Goal: Task Accomplishment & Management: Manage account settings

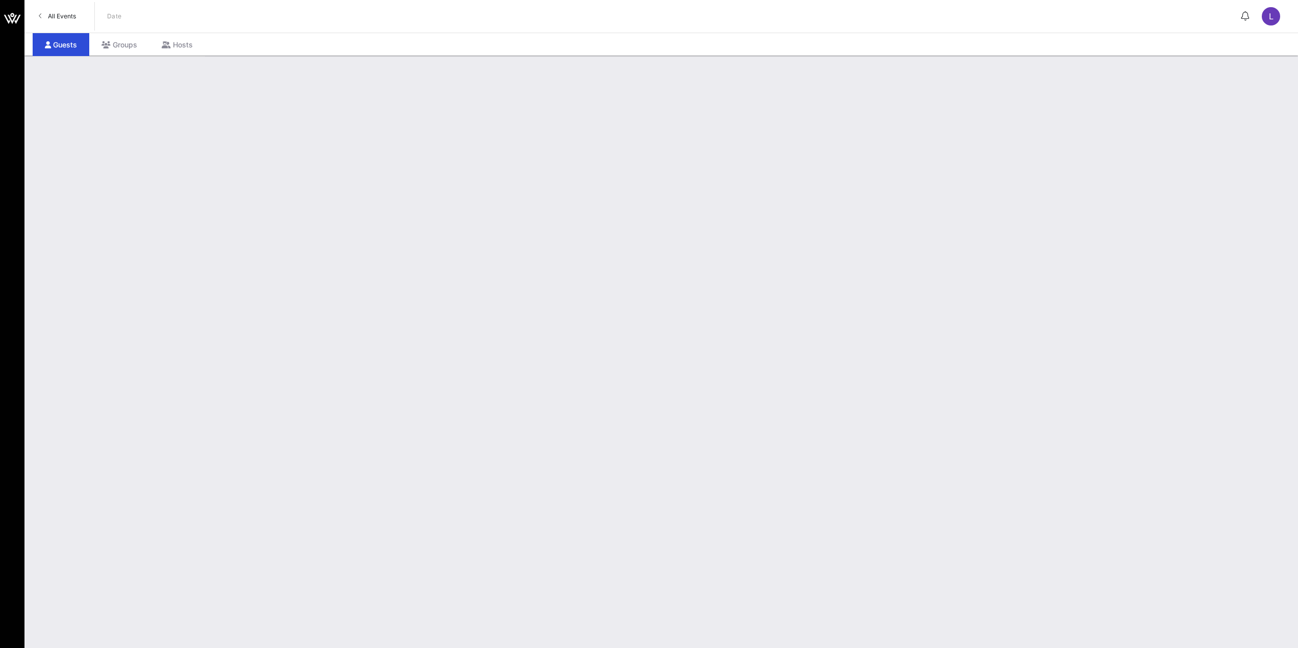
drag, startPoint x: 192, startPoint y: 118, endPoint x: 1272, endPoint y: 14, distance: 1084.5
click at [1272, 14] on span "L" at bounding box center [1271, 16] width 5 height 10
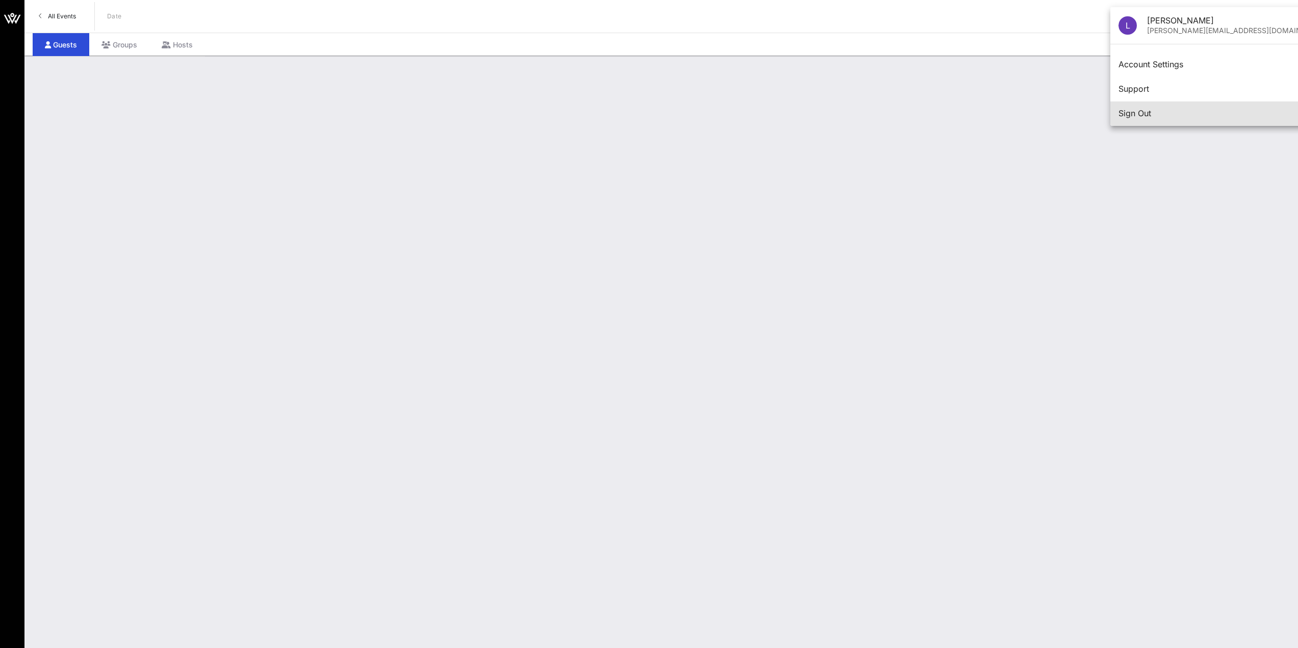
click at [1137, 108] on div "Sign Out" at bounding box center [1224, 114] width 210 height 22
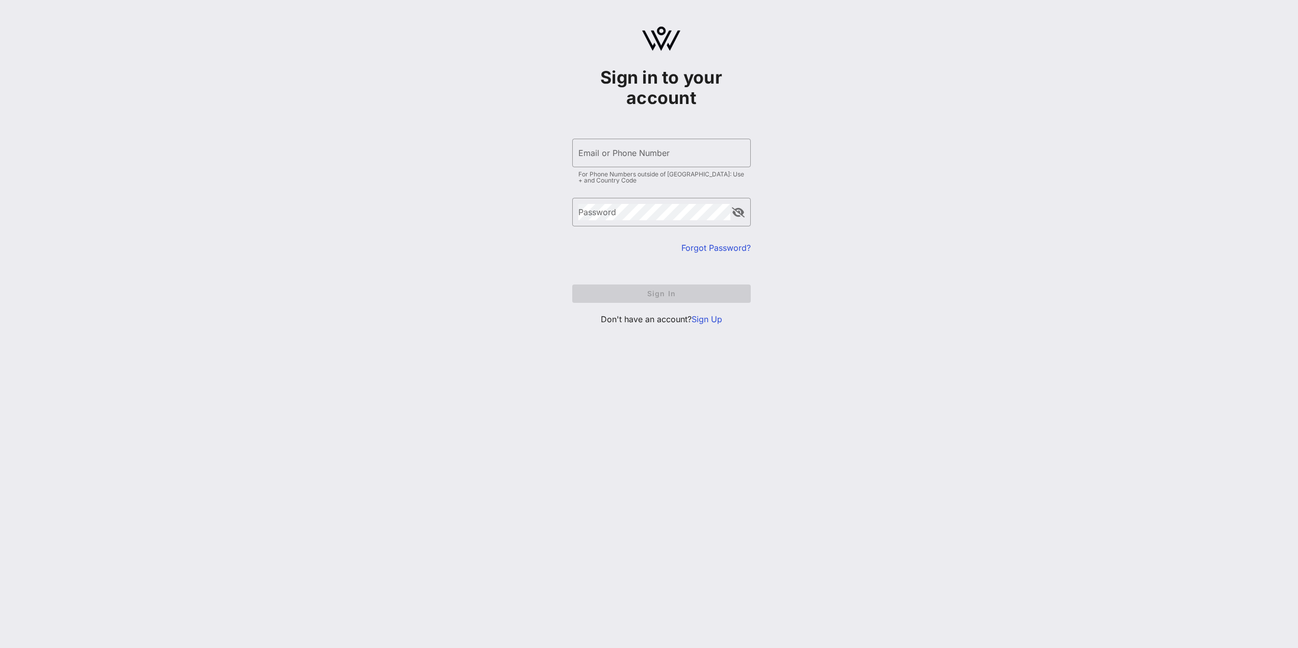
type input "[EMAIL_ADDRESS][DOMAIN_NAME]"
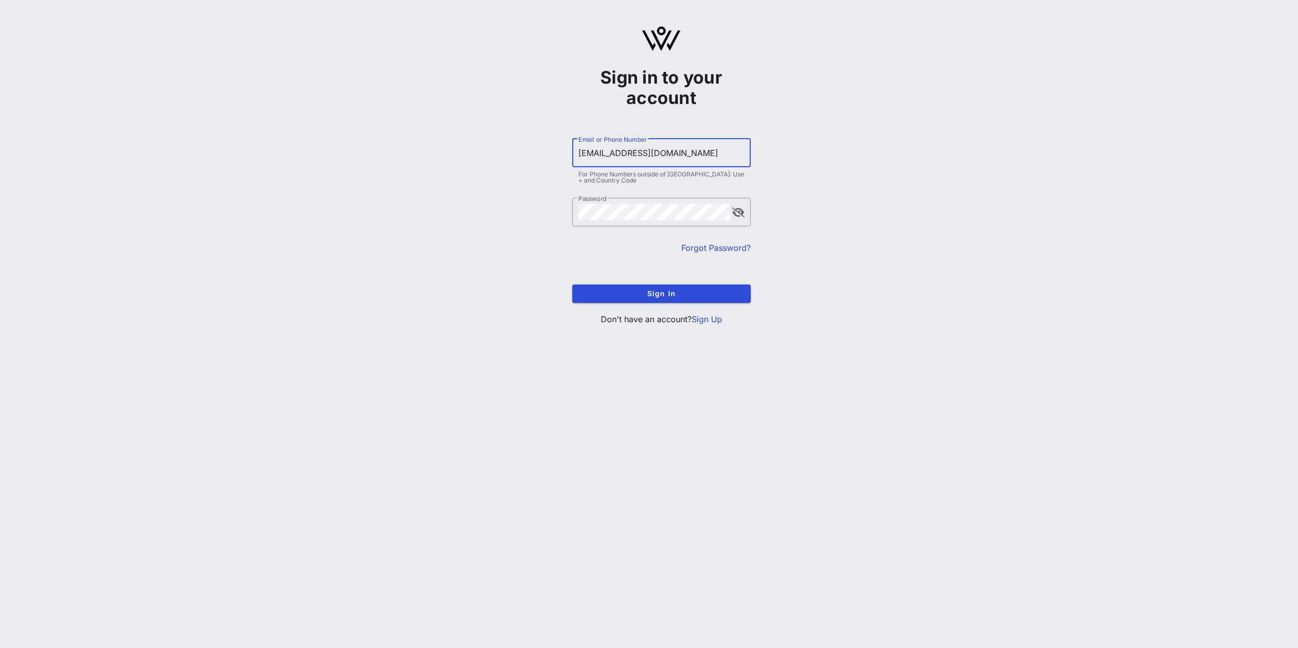
click at [637, 146] on input "[EMAIL_ADDRESS][DOMAIN_NAME]" at bounding box center [662, 153] width 166 height 16
click at [600, 283] on form "​ Email or Phone Number [EMAIL_ADDRESS][DOMAIN_NAME] For Phone Numbers outside …" at bounding box center [661, 221] width 179 height 185
click at [600, 292] on span "Sign In" at bounding box center [662, 293] width 162 height 9
